Goal: Book appointment/travel/reservation

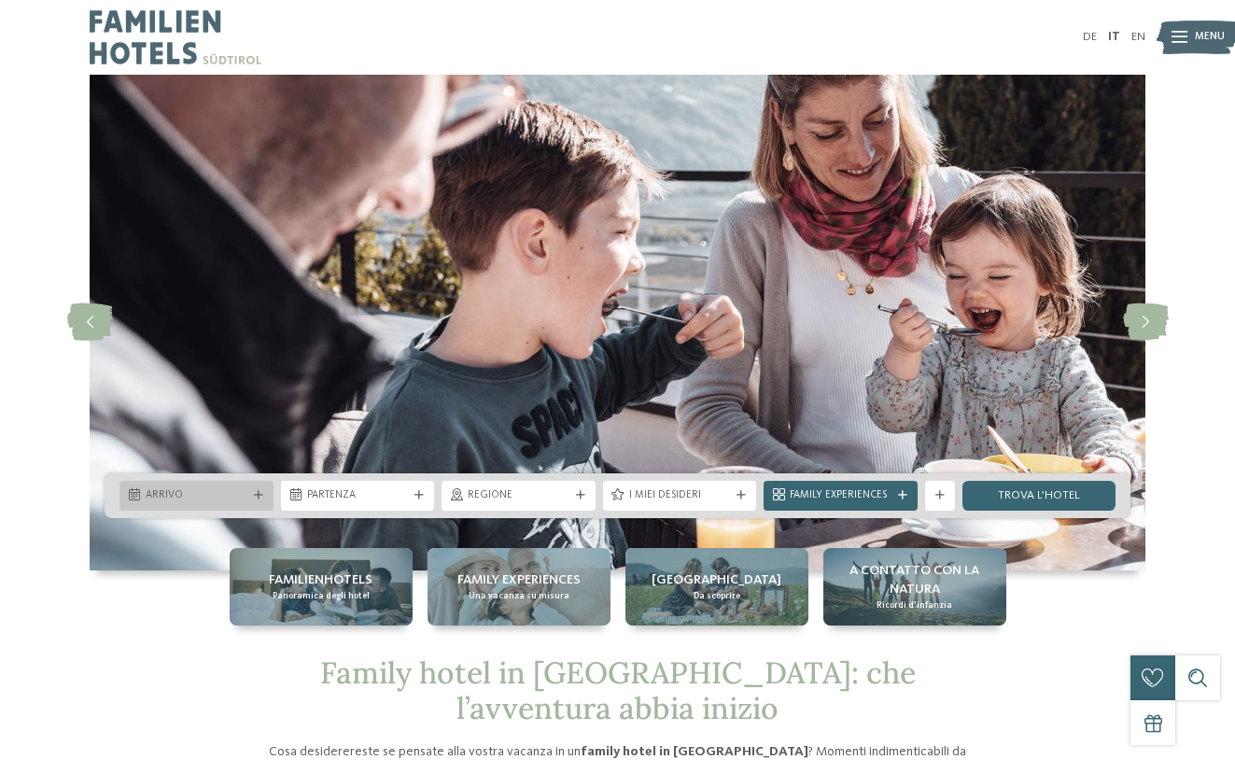
click at [263, 491] on div at bounding box center [258, 495] width 15 height 9
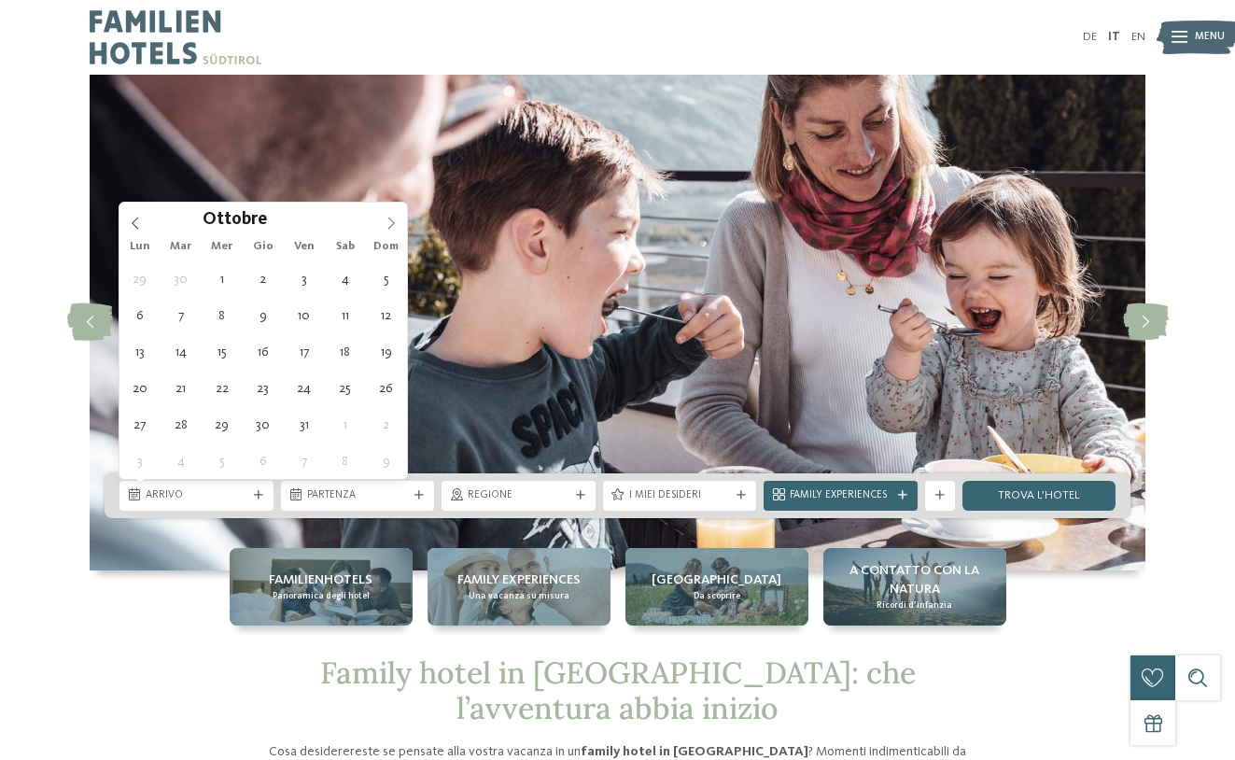
click at [388, 222] on icon at bounding box center [391, 223] width 13 height 13
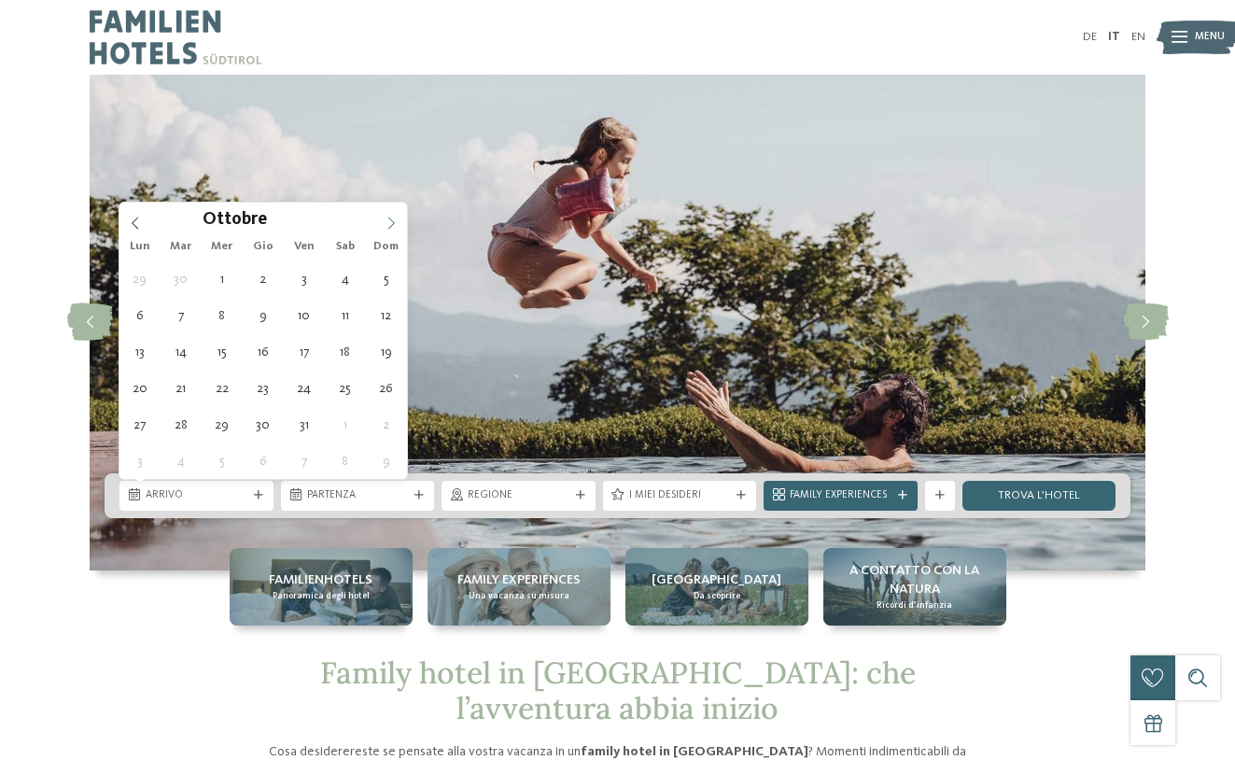
click at [388, 222] on icon at bounding box center [391, 223] width 13 height 13
type div "29.12.2025"
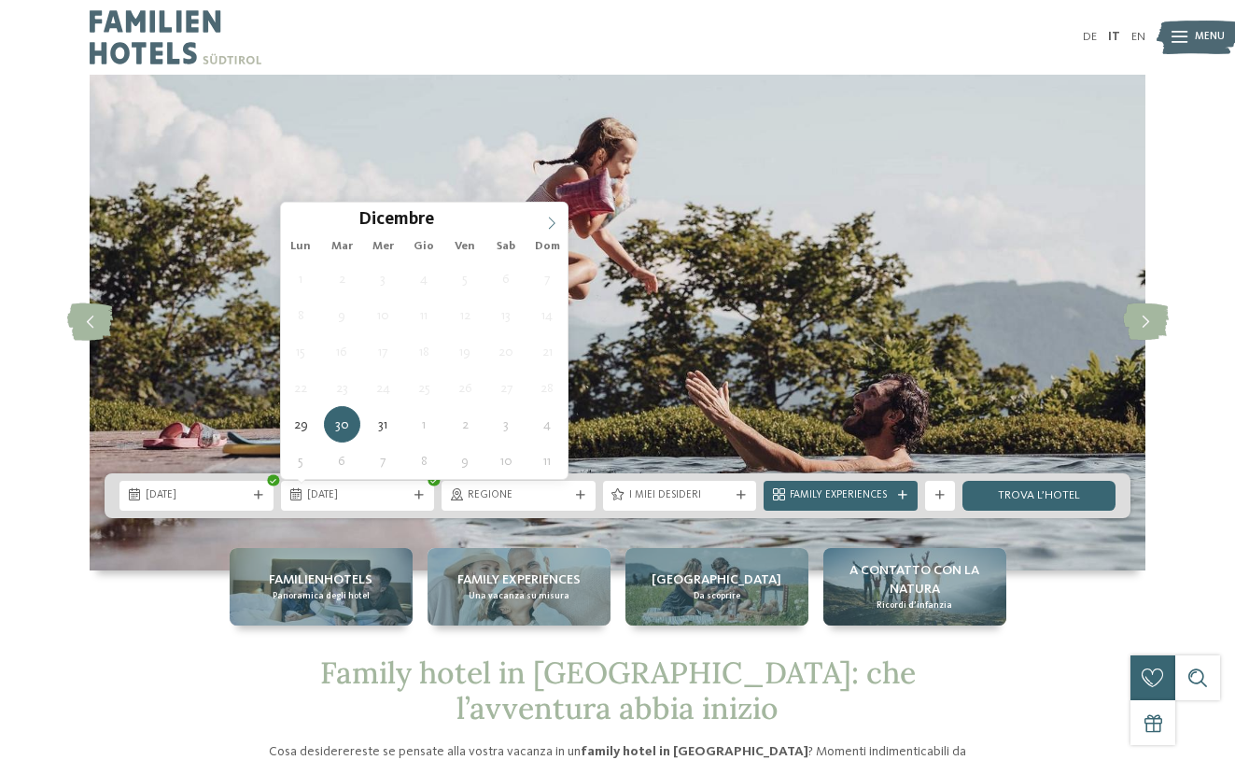
type input "****"
click at [549, 223] on icon at bounding box center [551, 223] width 13 height 13
type div "05.01.2026"
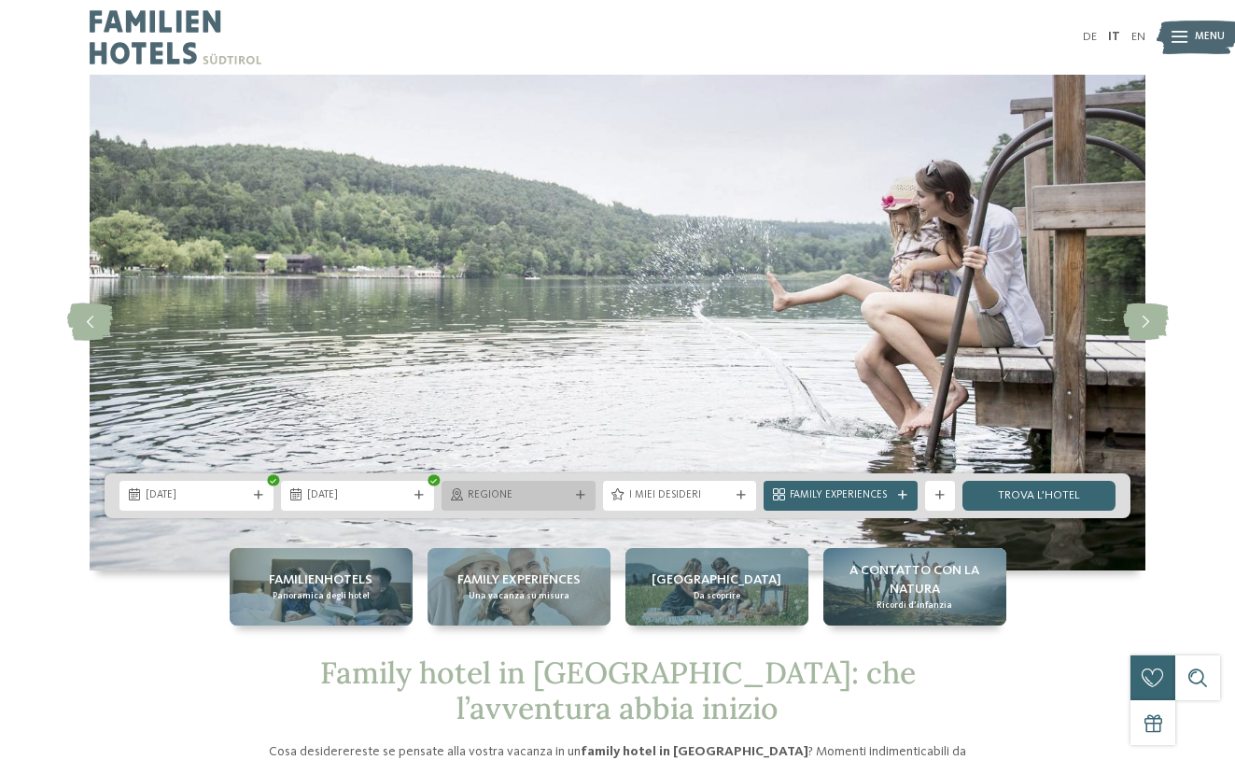
click at [562, 503] on div "Regione" at bounding box center [519, 496] width 154 height 30
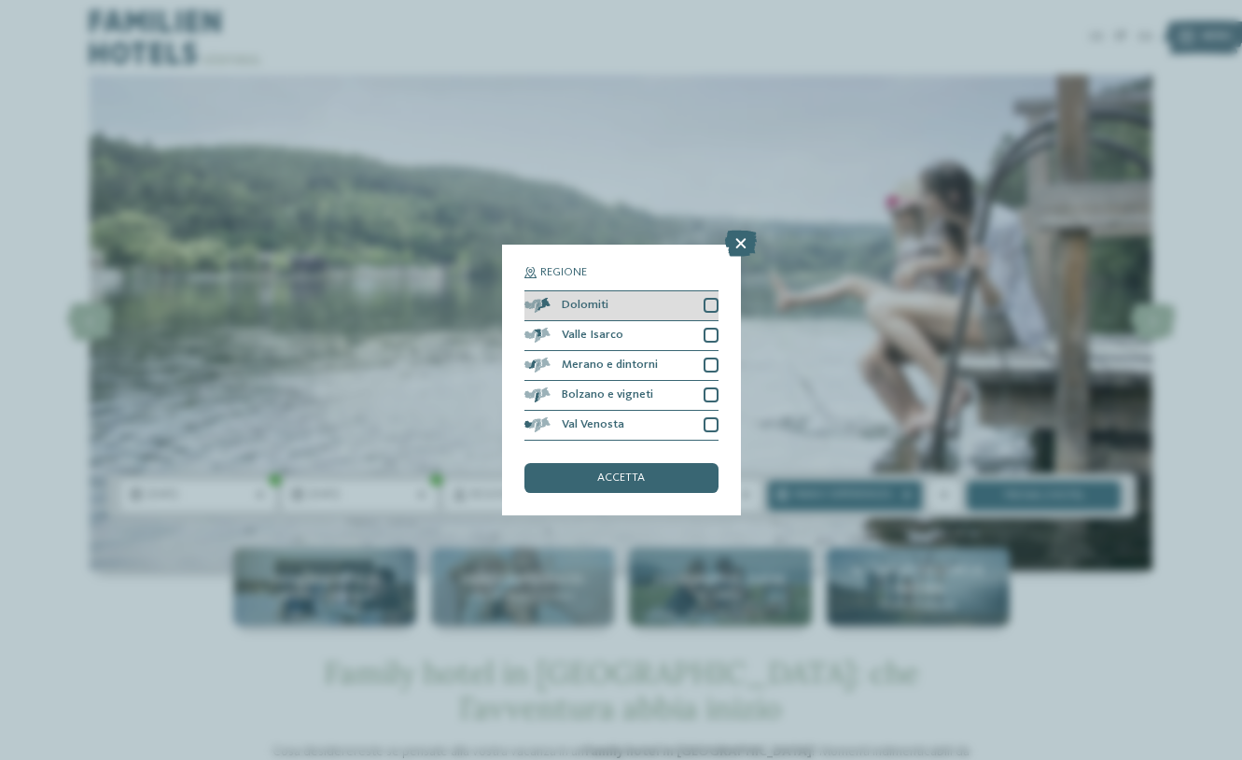
click at [708, 298] on div at bounding box center [711, 305] width 15 height 15
click at [610, 463] on div "accetta" at bounding box center [622, 478] width 194 height 30
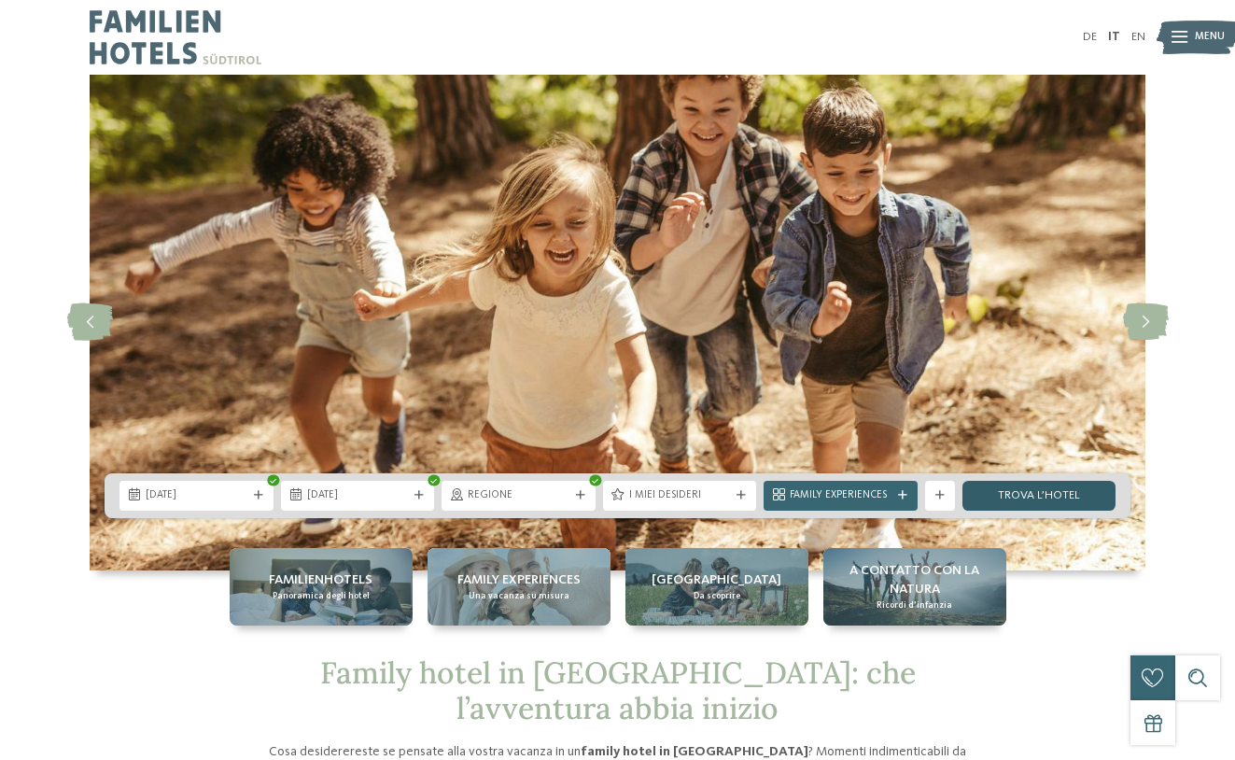
click at [1031, 494] on link "trova l’hotel" at bounding box center [1039, 496] width 154 height 30
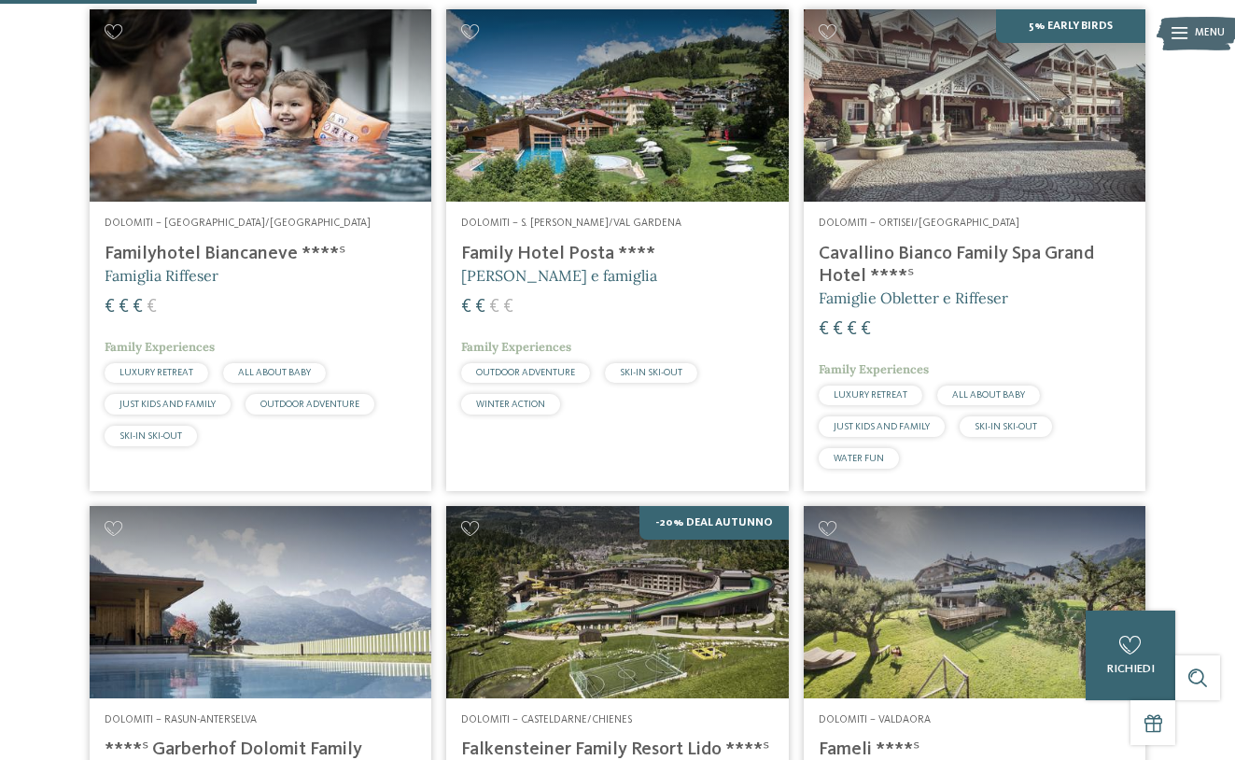
scroll to position [294, 0]
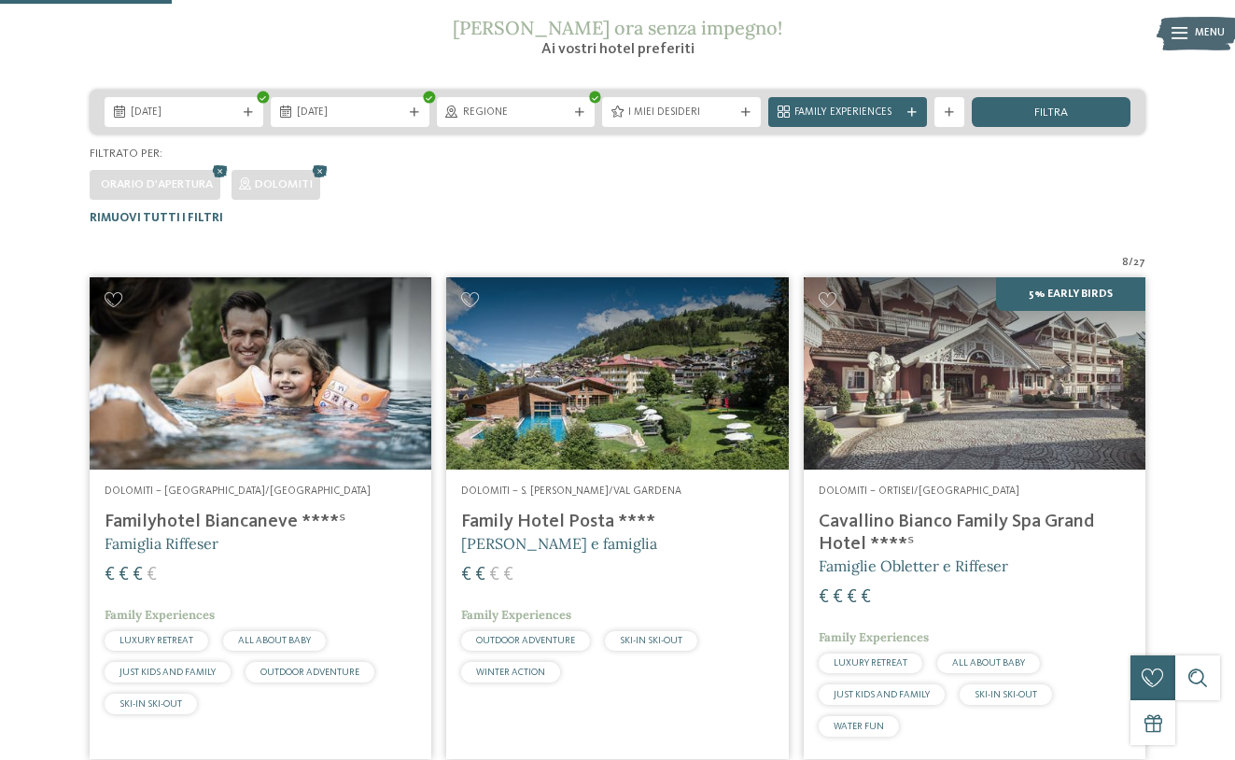
click at [554, 519] on h4 "Family Hotel Posta ****" at bounding box center [617, 522] width 312 height 22
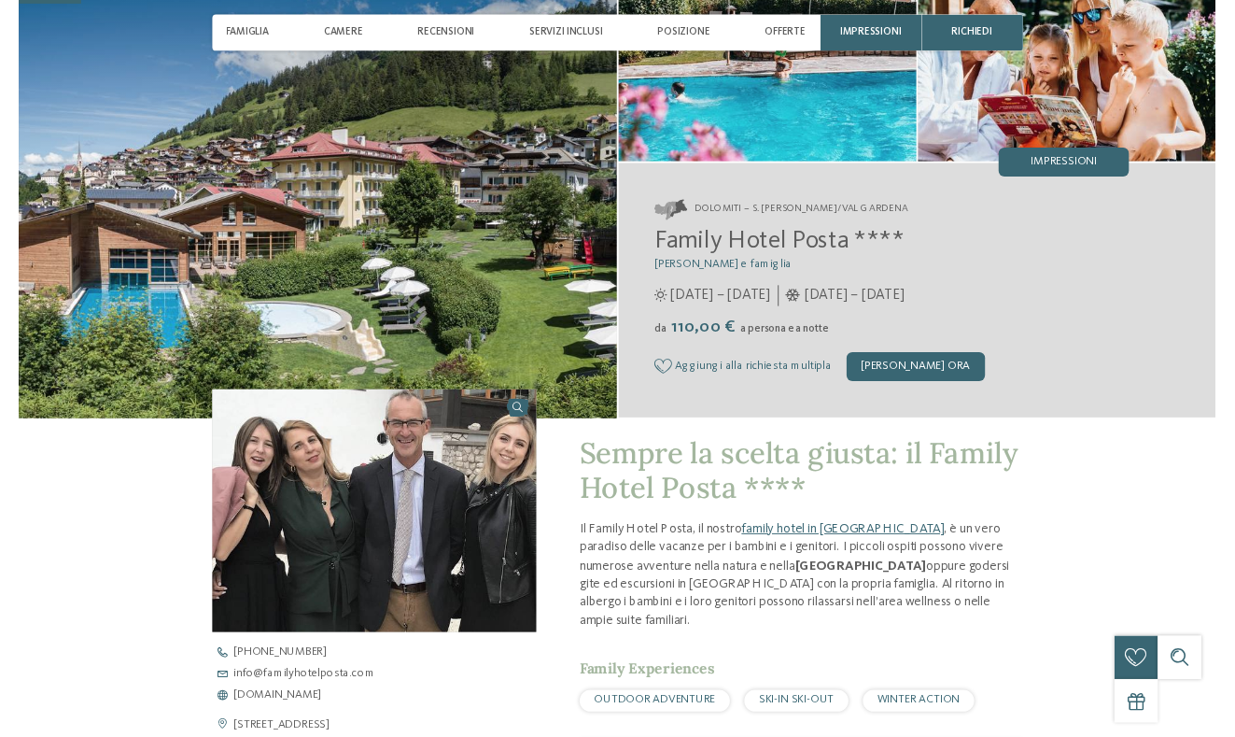
scroll to position [259, 0]
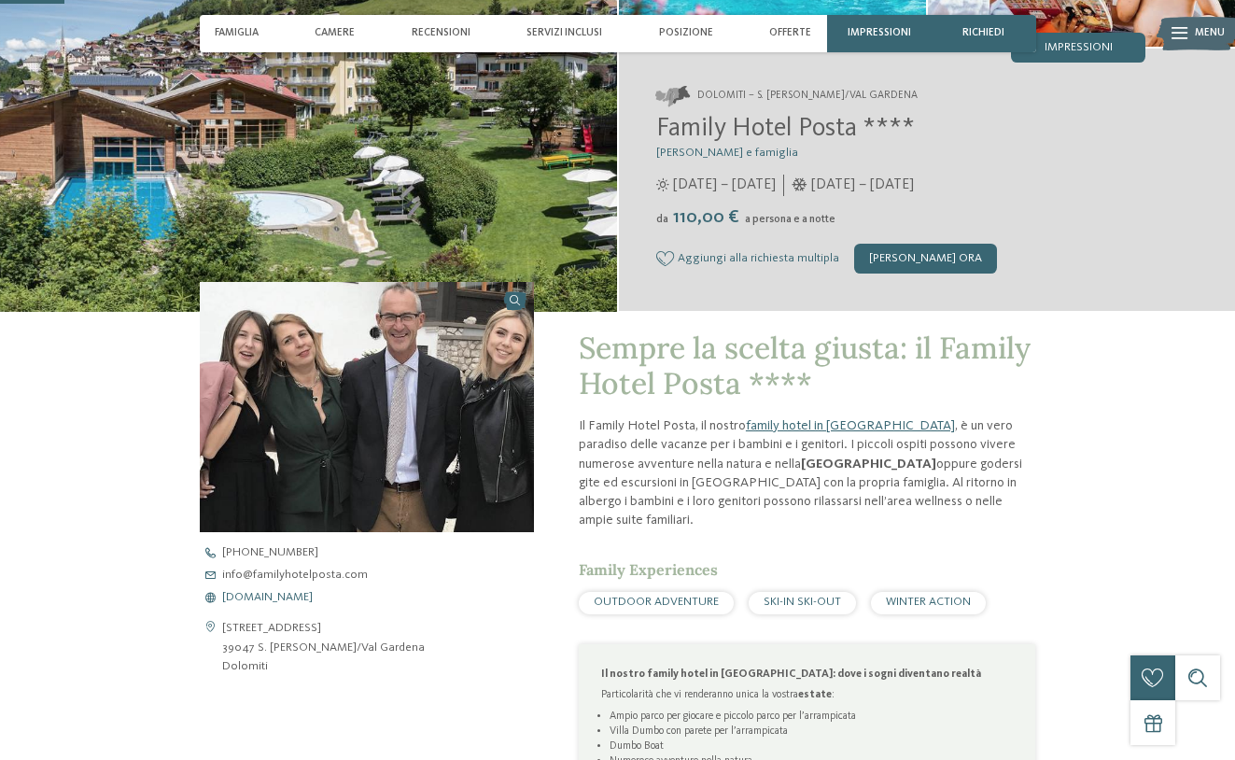
click at [303, 598] on span "www.familyhotelposta.com" at bounding box center [267, 598] width 91 height 12
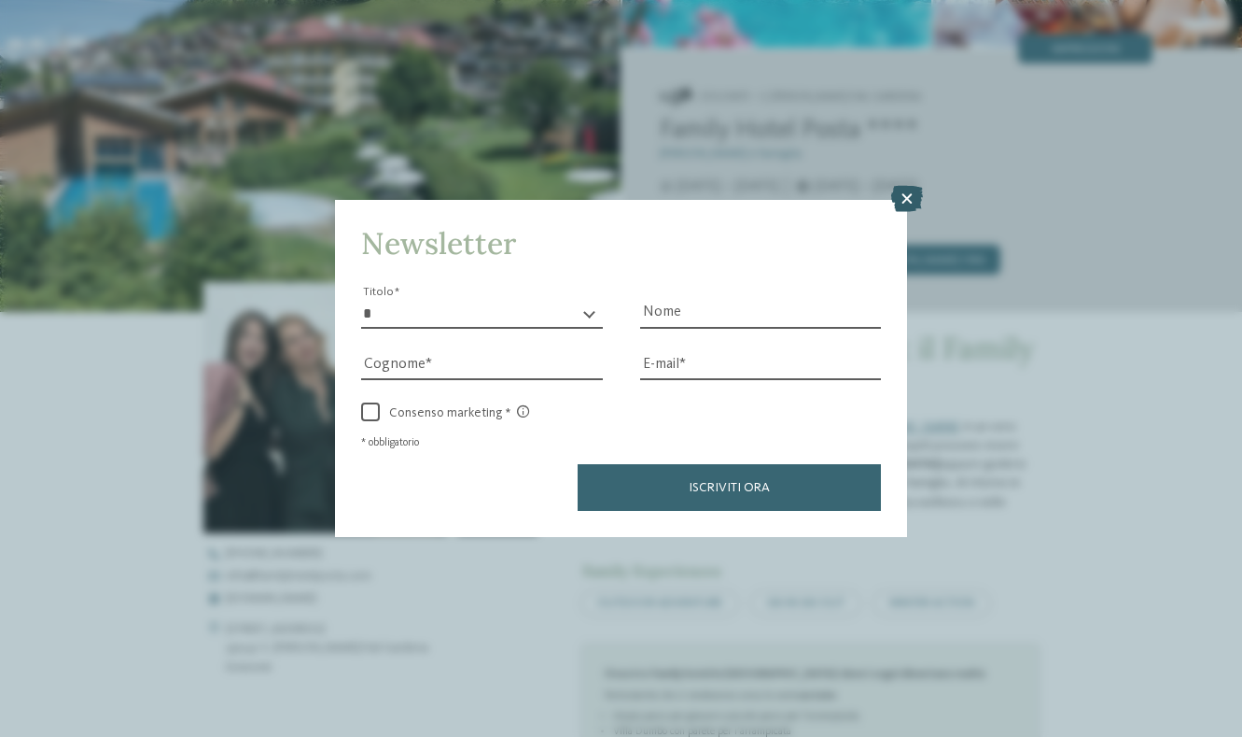
click at [903, 186] on icon at bounding box center [907, 199] width 32 height 26
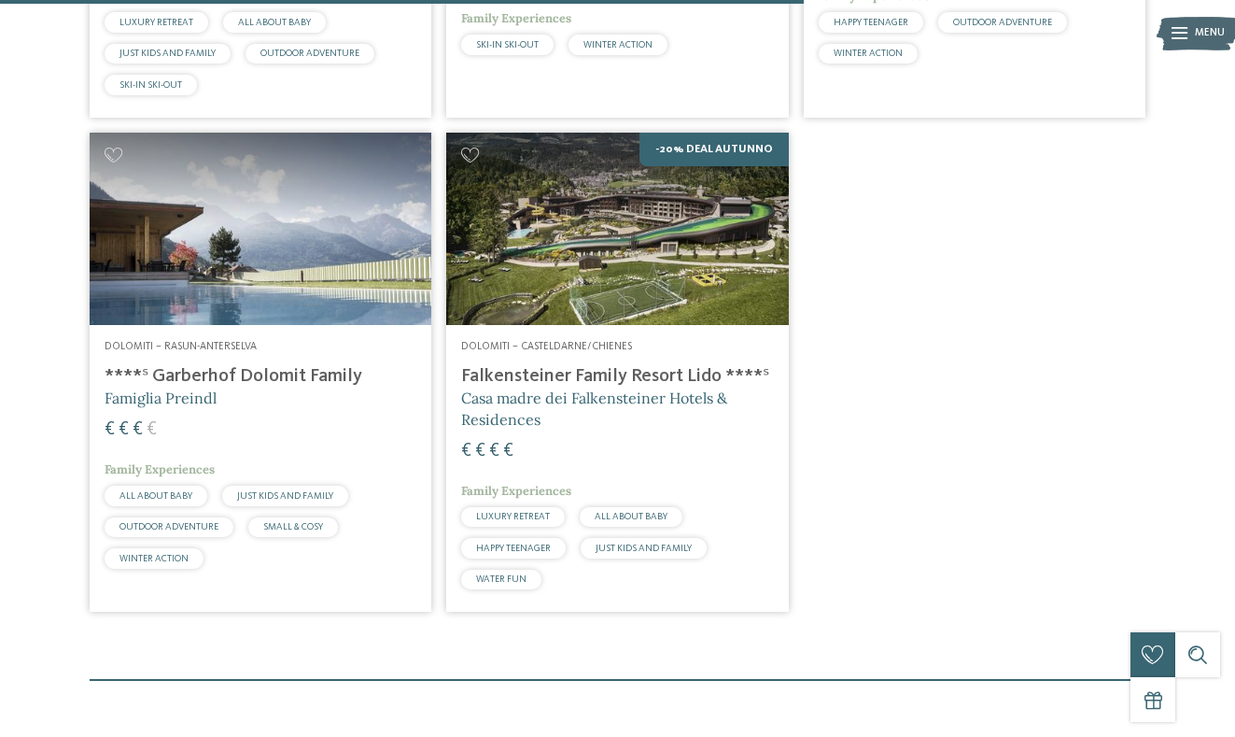
scroll to position [1091, 0]
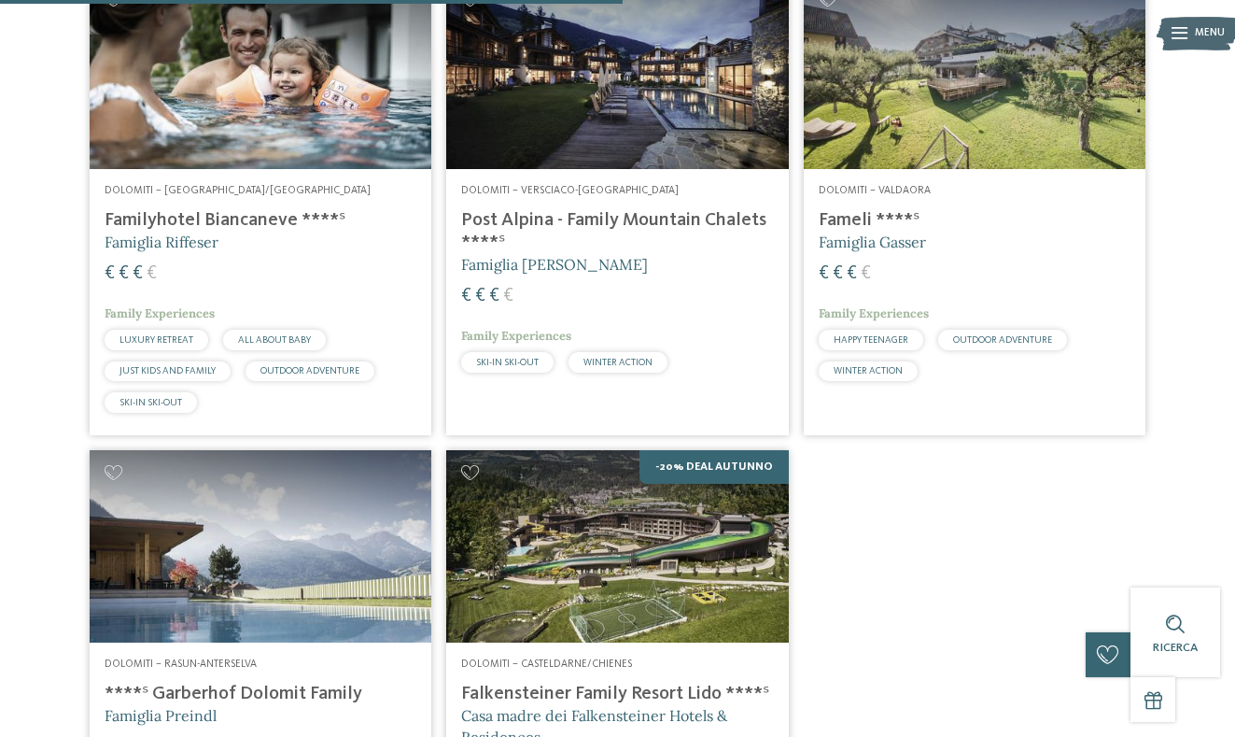
click at [534, 195] on div "Dolomiti – Versciaco-San Candido Post Alpina - Family Mountain Chalets ****ˢ Fa…" at bounding box center [617, 282] width 342 height 226
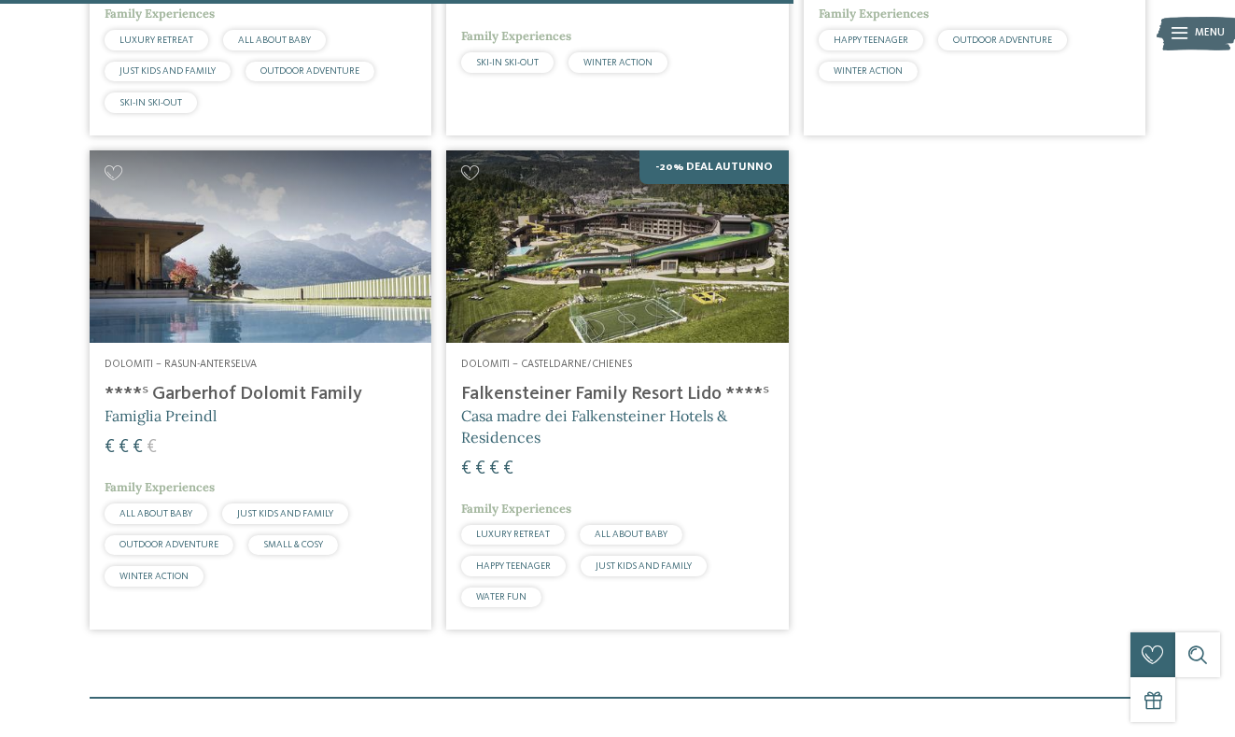
scroll to position [1125, 0]
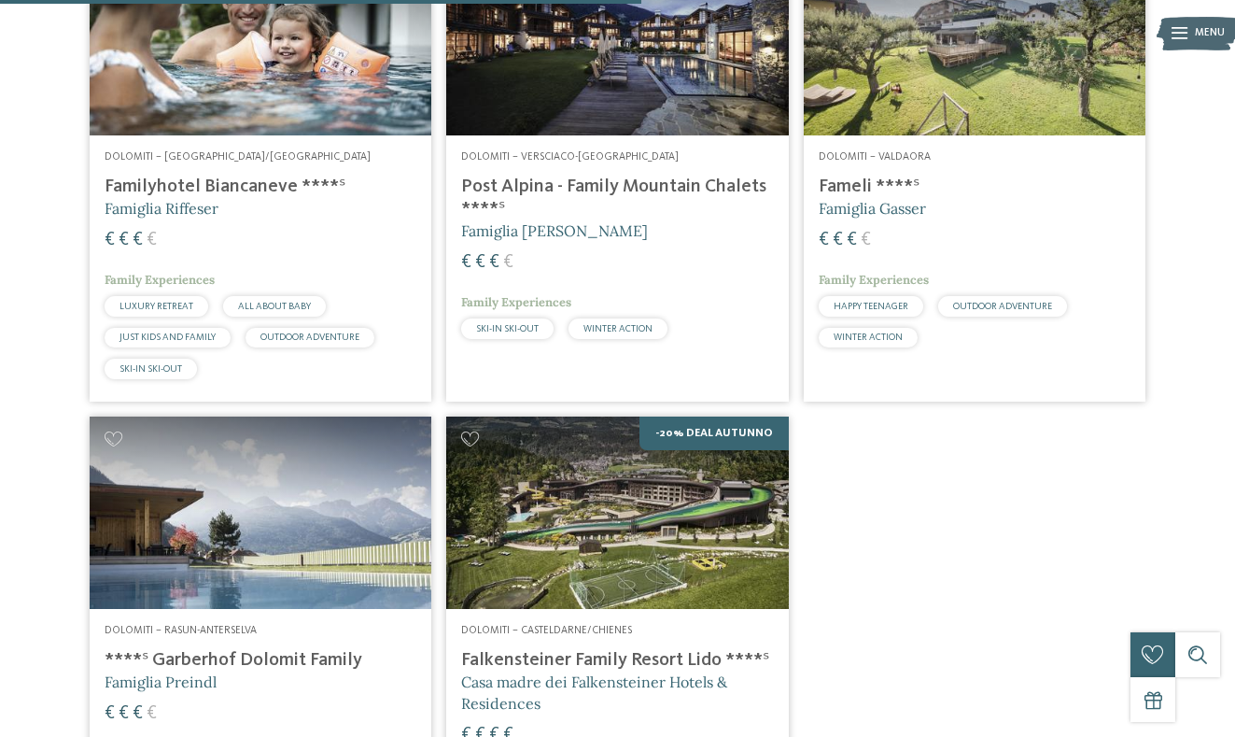
click at [223, 178] on h4 "Familyhotel Biancaneve ****ˢ" at bounding box center [261, 186] width 312 height 22
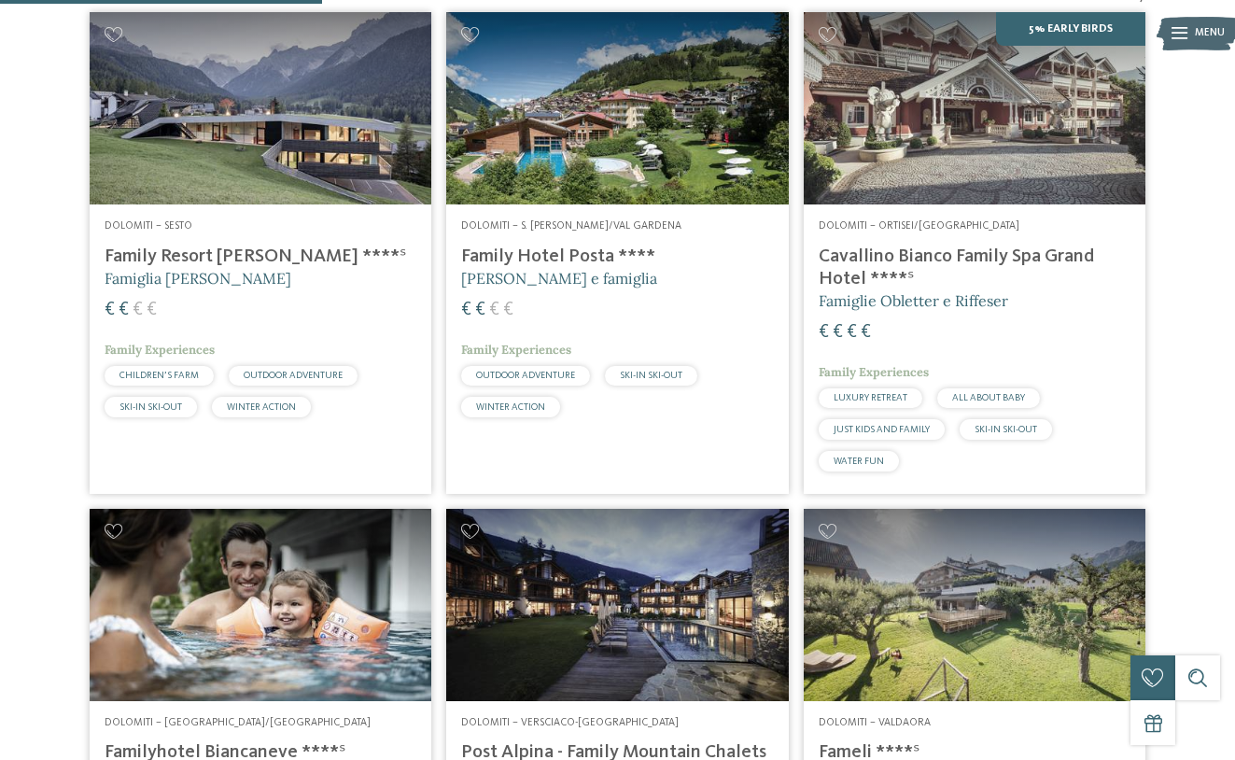
scroll to position [439, 0]
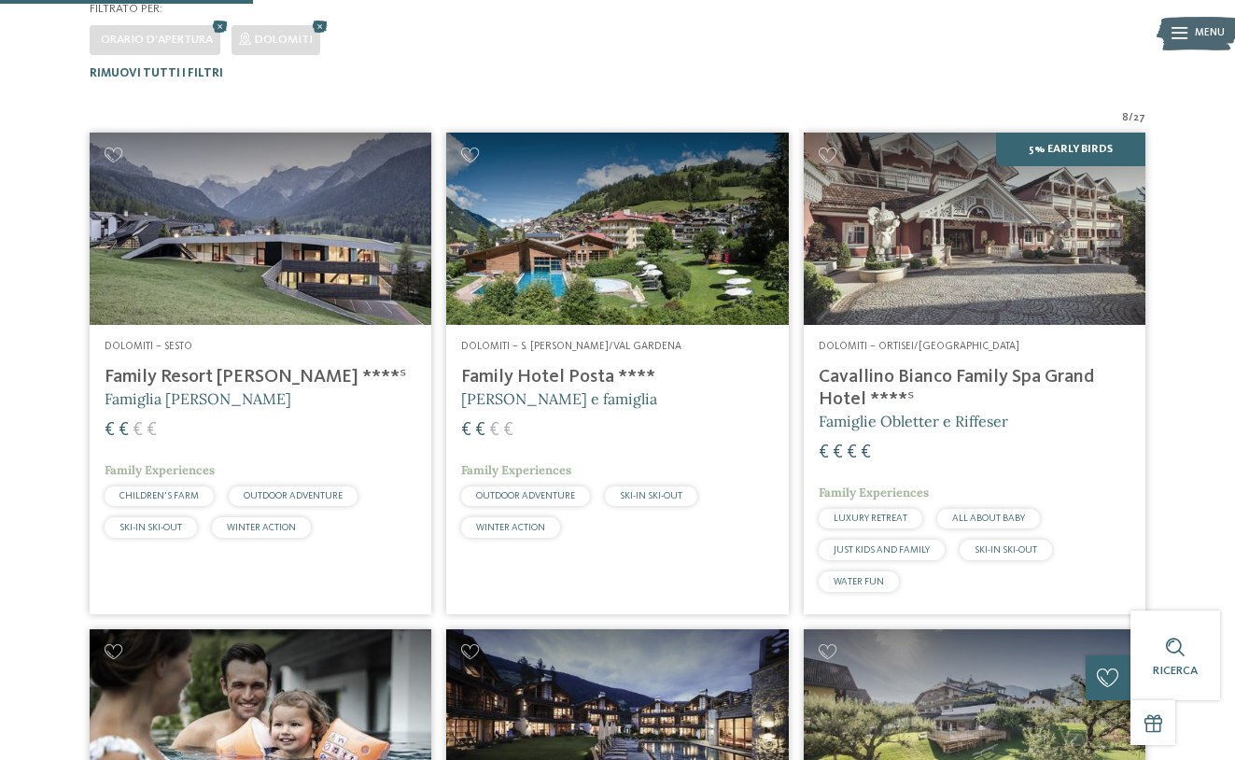
click at [563, 302] on img at bounding box center [617, 229] width 342 height 192
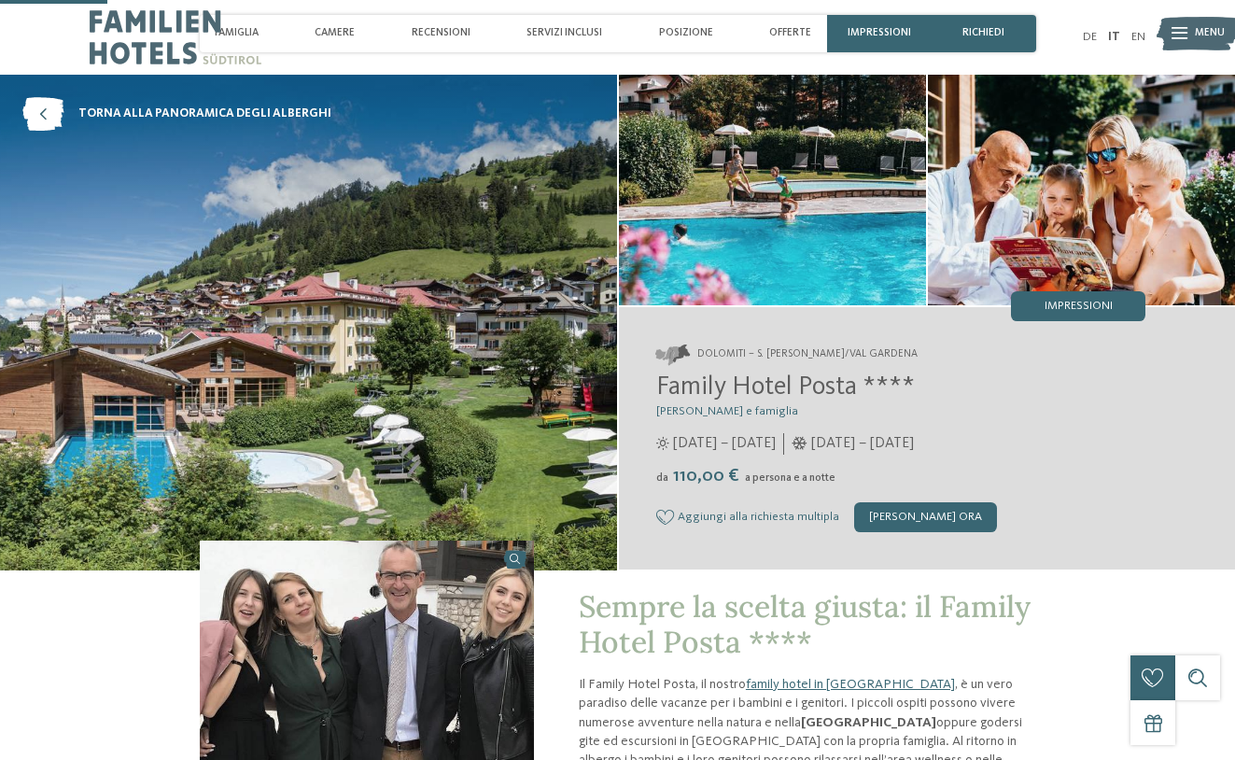
scroll to position [428, 0]
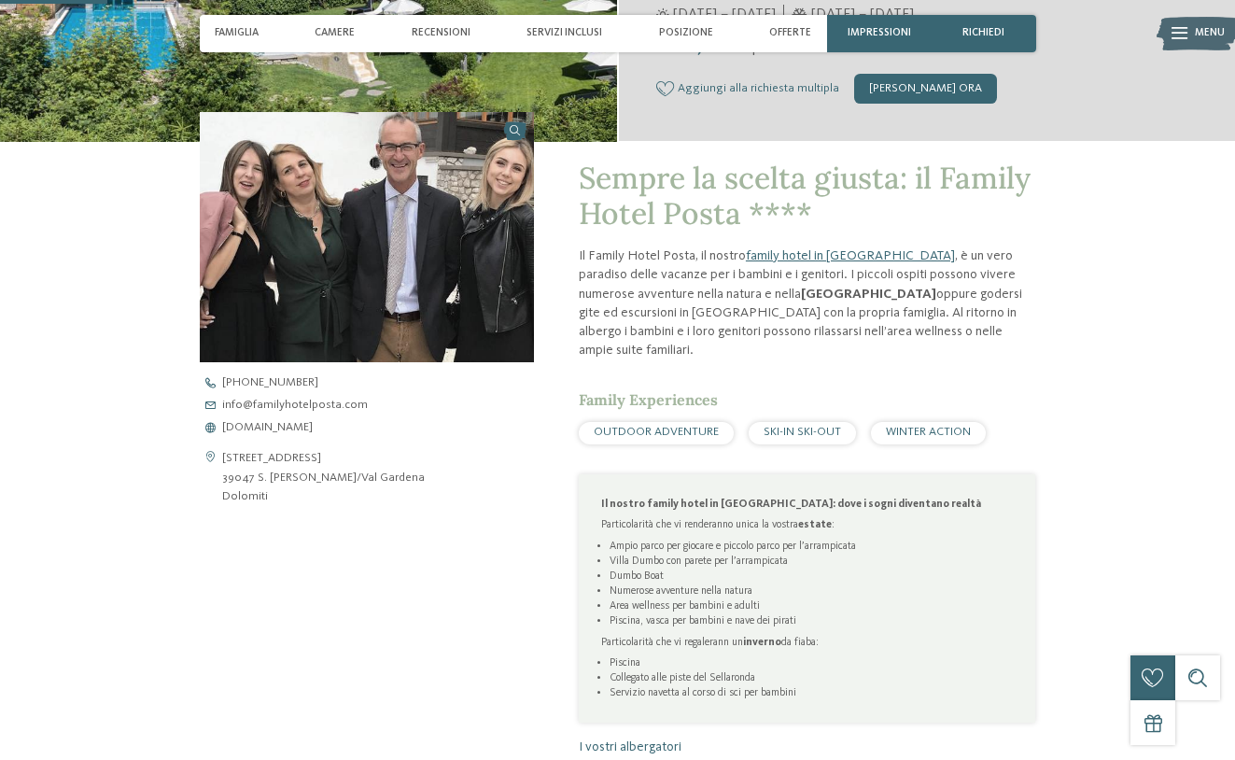
click at [304, 428] on span "[DOMAIN_NAME]" at bounding box center [267, 428] width 91 height 12
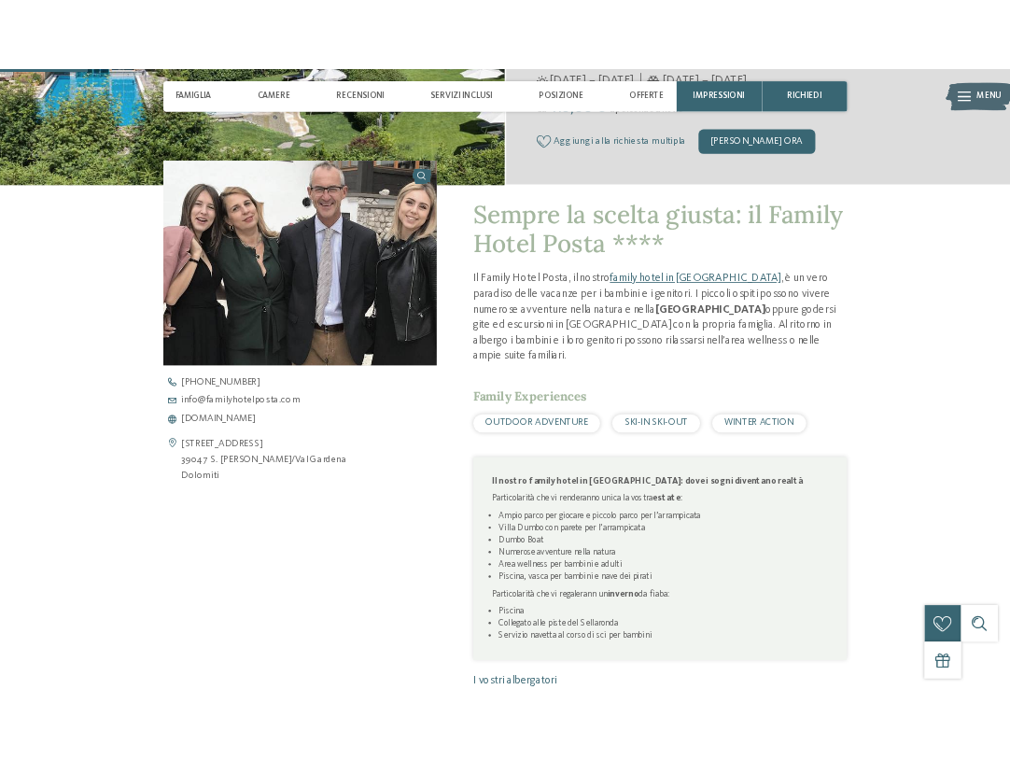
scroll to position [0, 0]
